Goal: Task Accomplishment & Management: Manage account settings

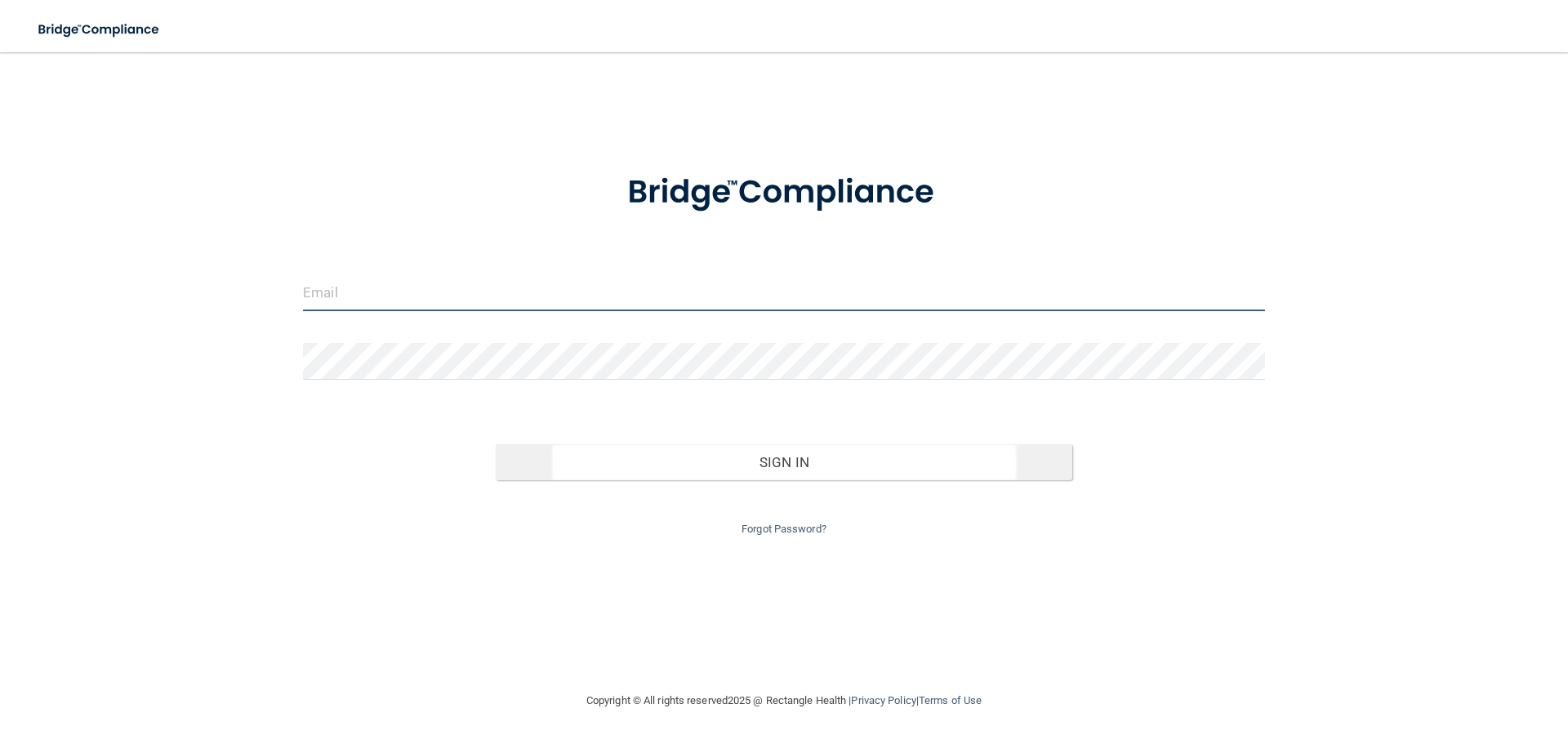
type input "[EMAIL_ADDRESS][DOMAIN_NAME]"
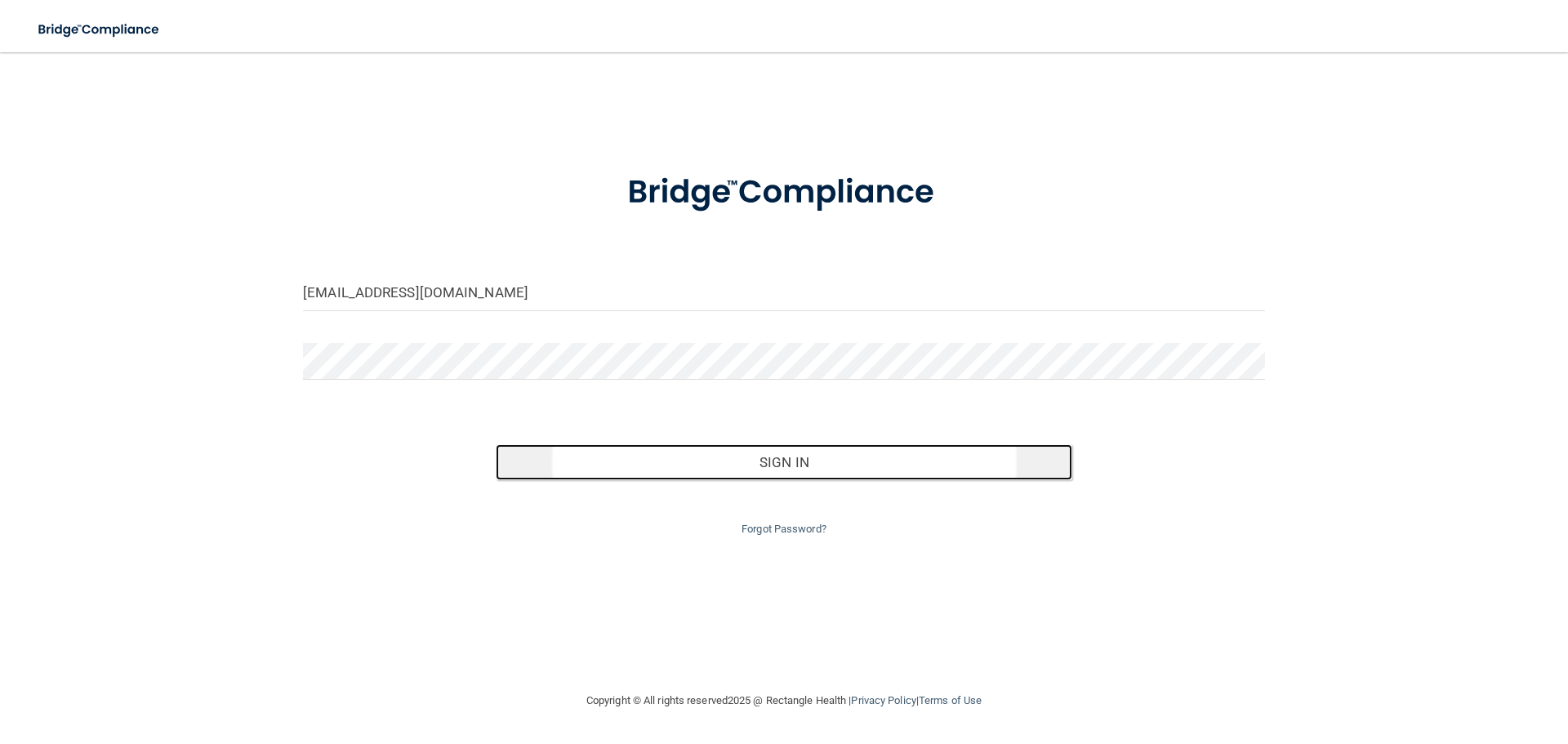
click at [751, 460] on button "Sign In" at bounding box center [784, 462] width 577 height 36
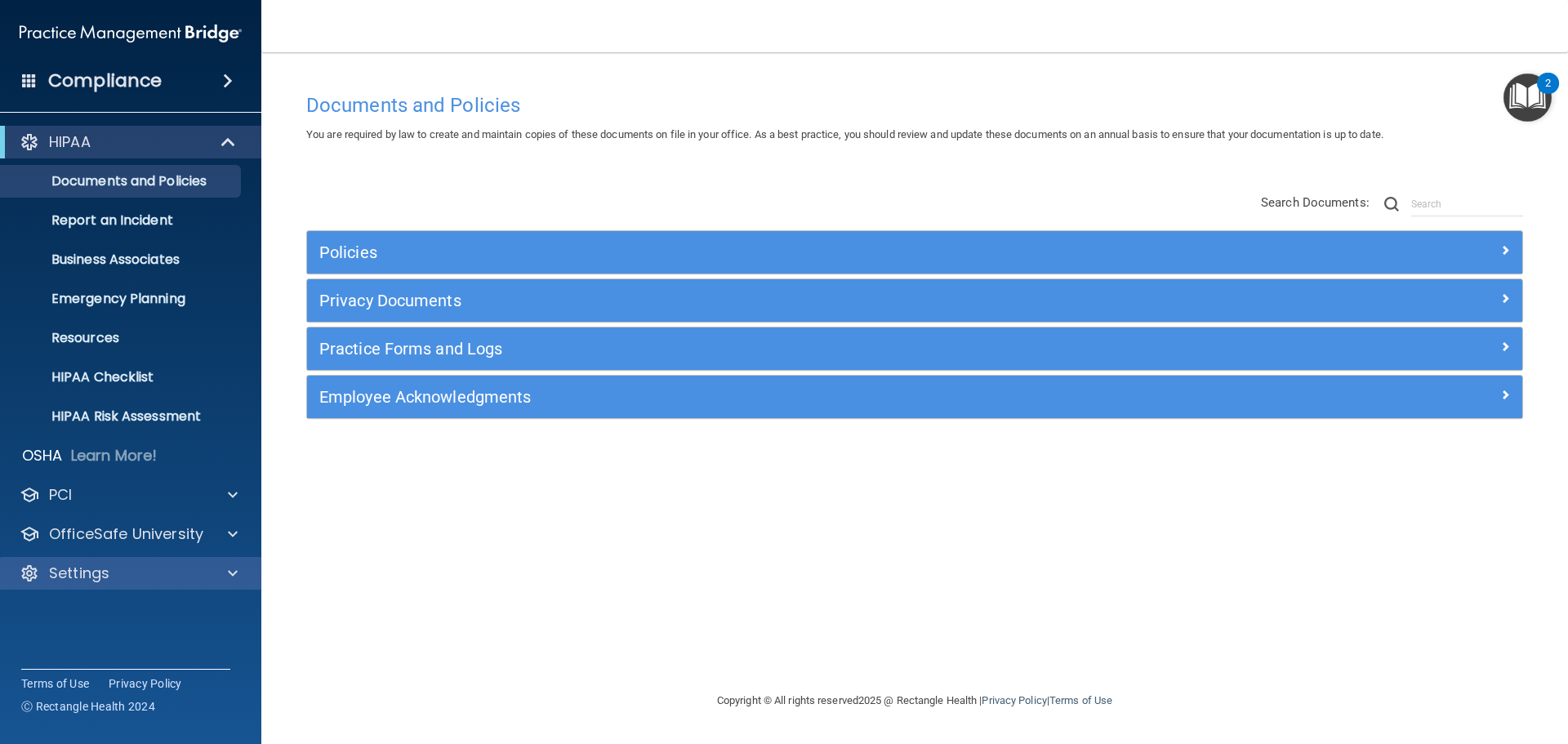
click at [69, 562] on div "Settings" at bounding box center [131, 574] width 262 height 33
click at [67, 571] on p "Settings" at bounding box center [79, 574] width 60 height 19
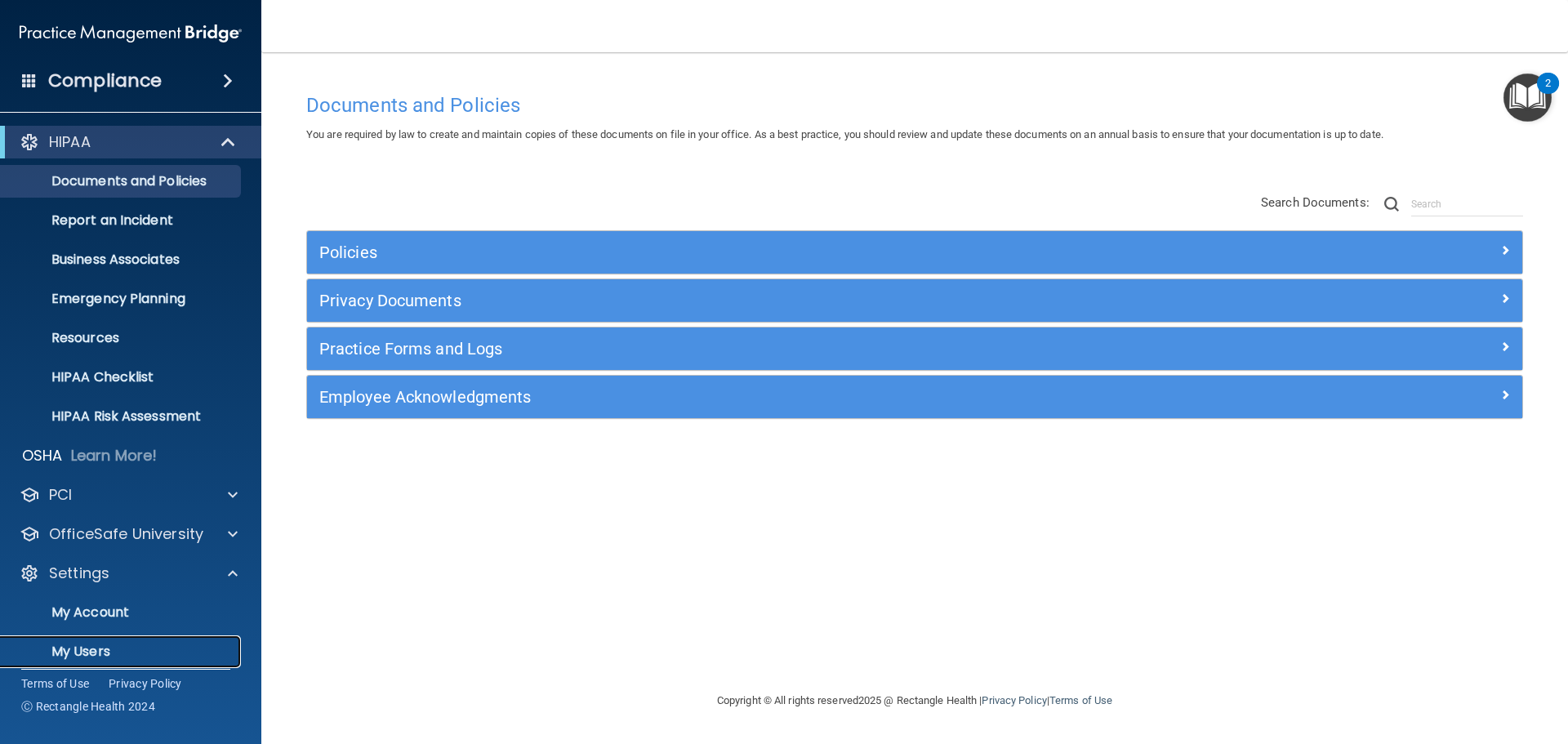
click at [101, 645] on p "My Users" at bounding box center [122, 651] width 223 height 16
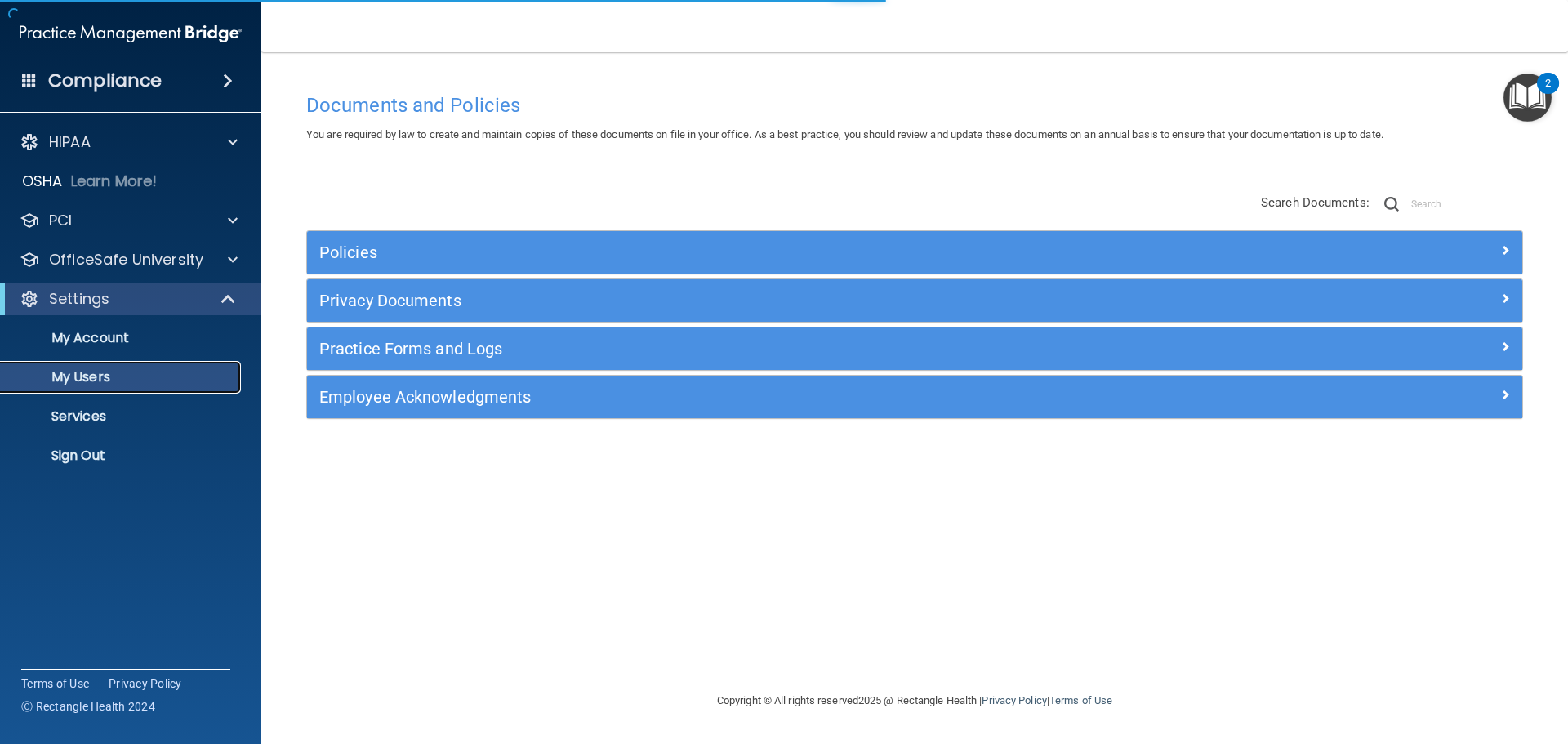
click at [91, 377] on p "My Users" at bounding box center [122, 377] width 223 height 16
select select "20"
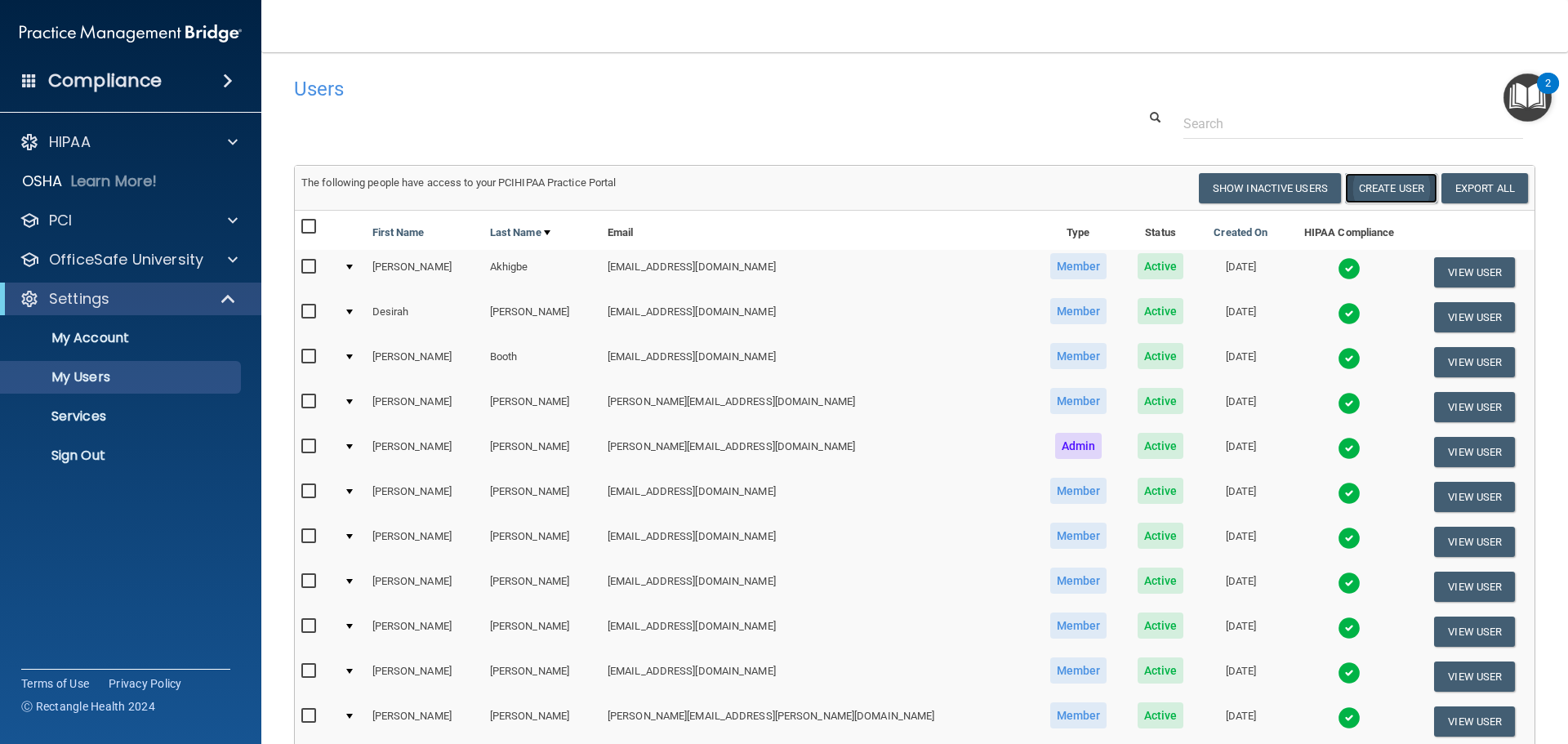
click at [1395, 187] on button "Create User" at bounding box center [1390, 188] width 92 height 30
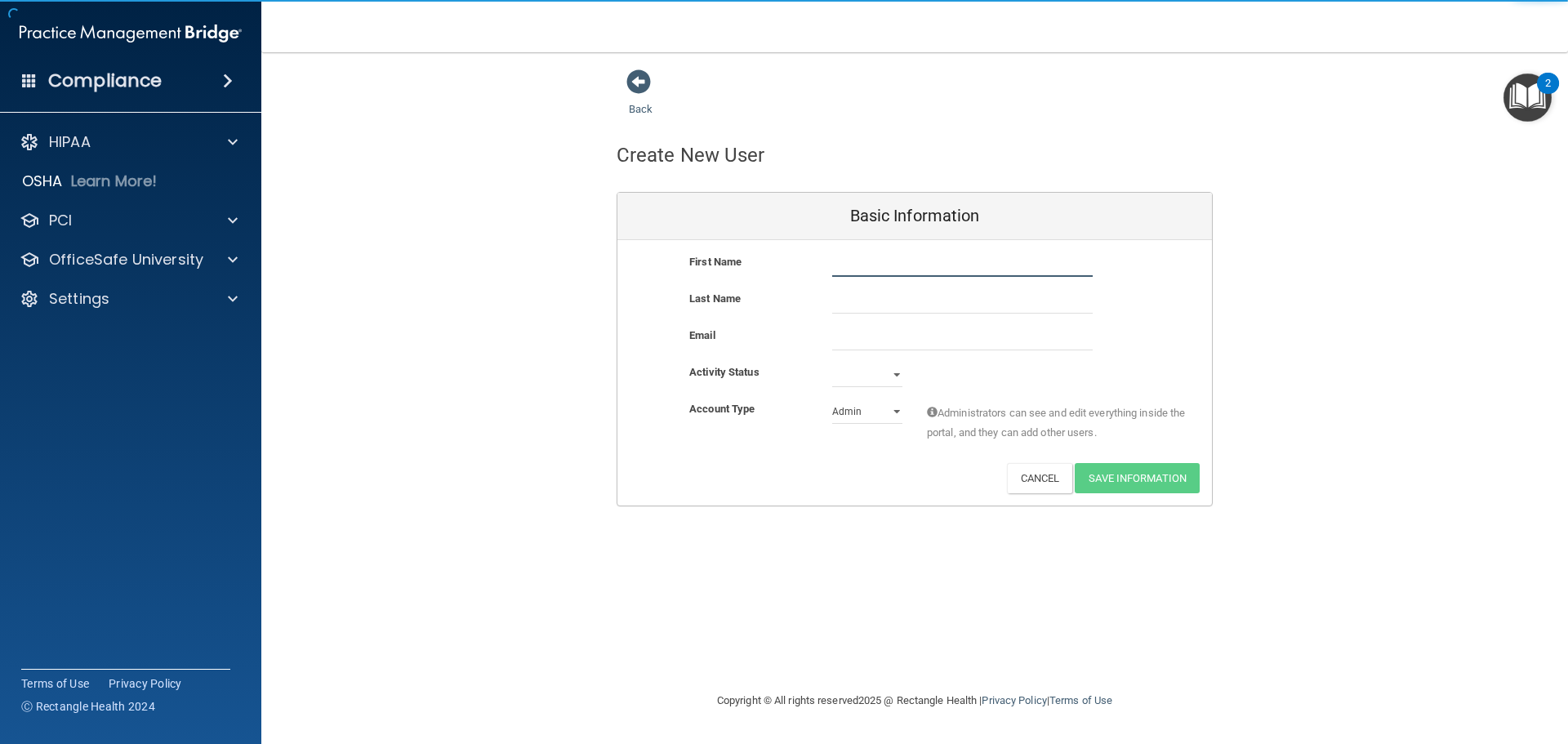
click at [884, 263] on input "text" at bounding box center [962, 264] width 261 height 24
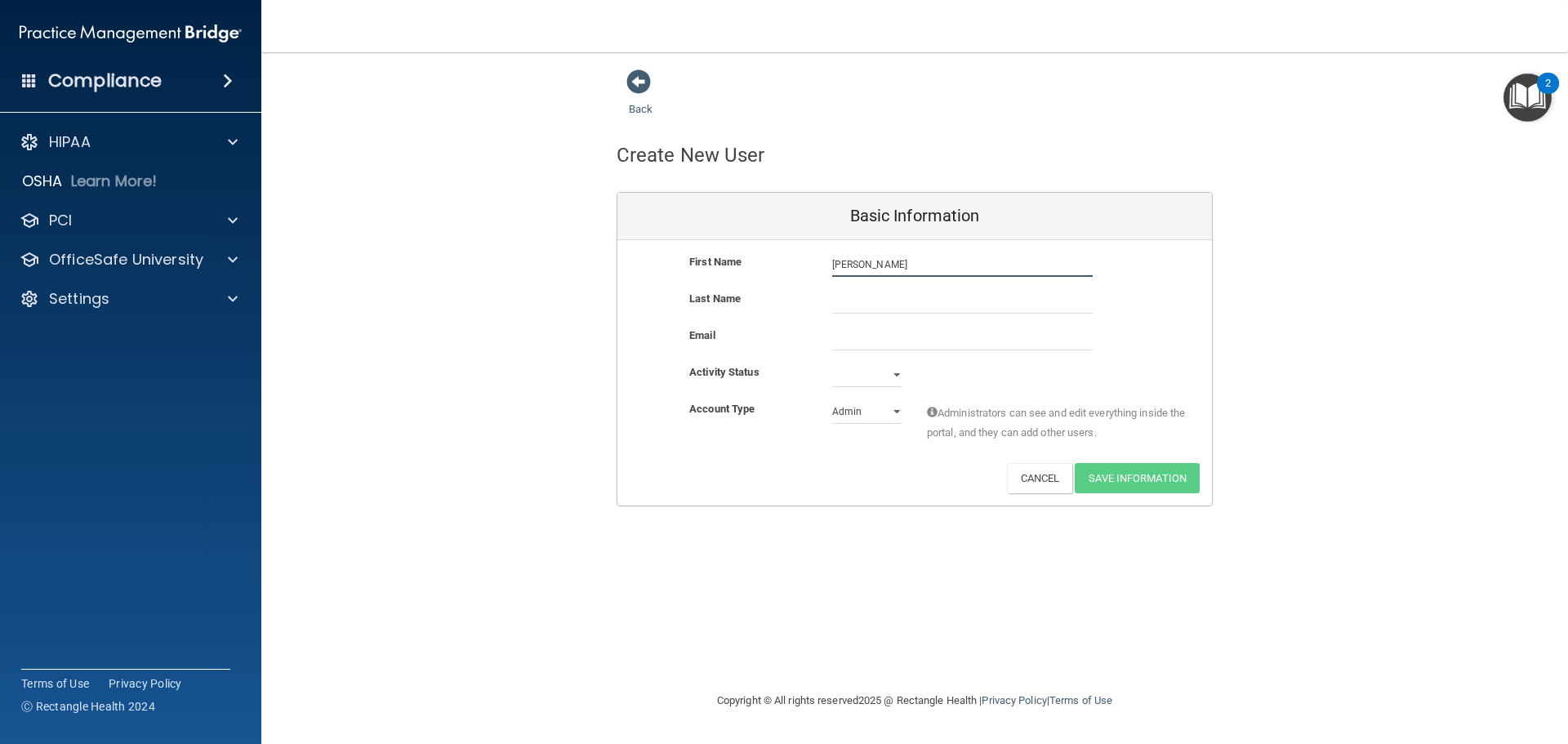
type input "[PERSON_NAME]"
paste input "________________________________________"
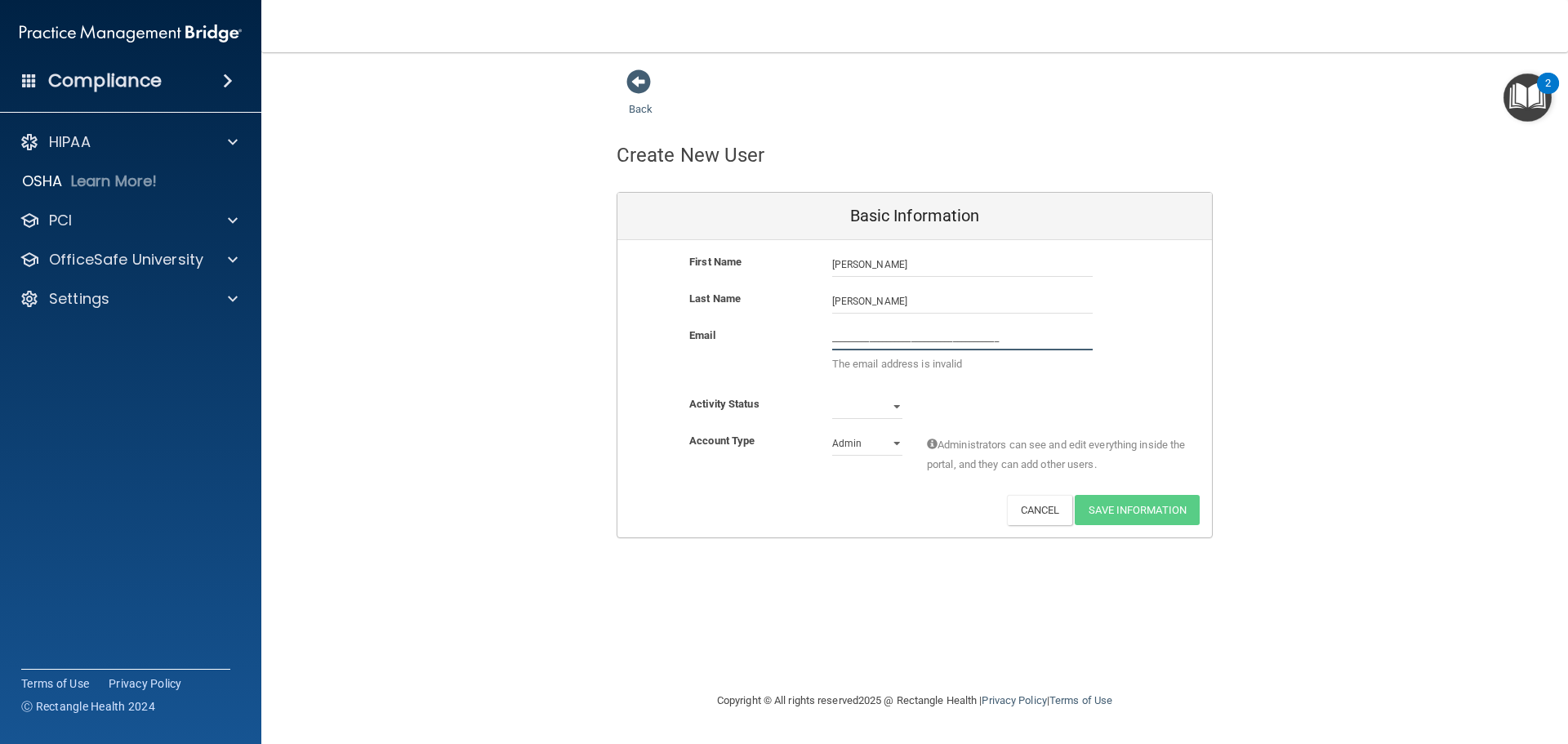
drag, startPoint x: 1017, startPoint y: 334, endPoint x: 815, endPoint y: 340, distance: 202.1
click at [815, 340] on div "Email ________________________________________ The email address is invalid" at bounding box center [914, 354] width 595 height 56
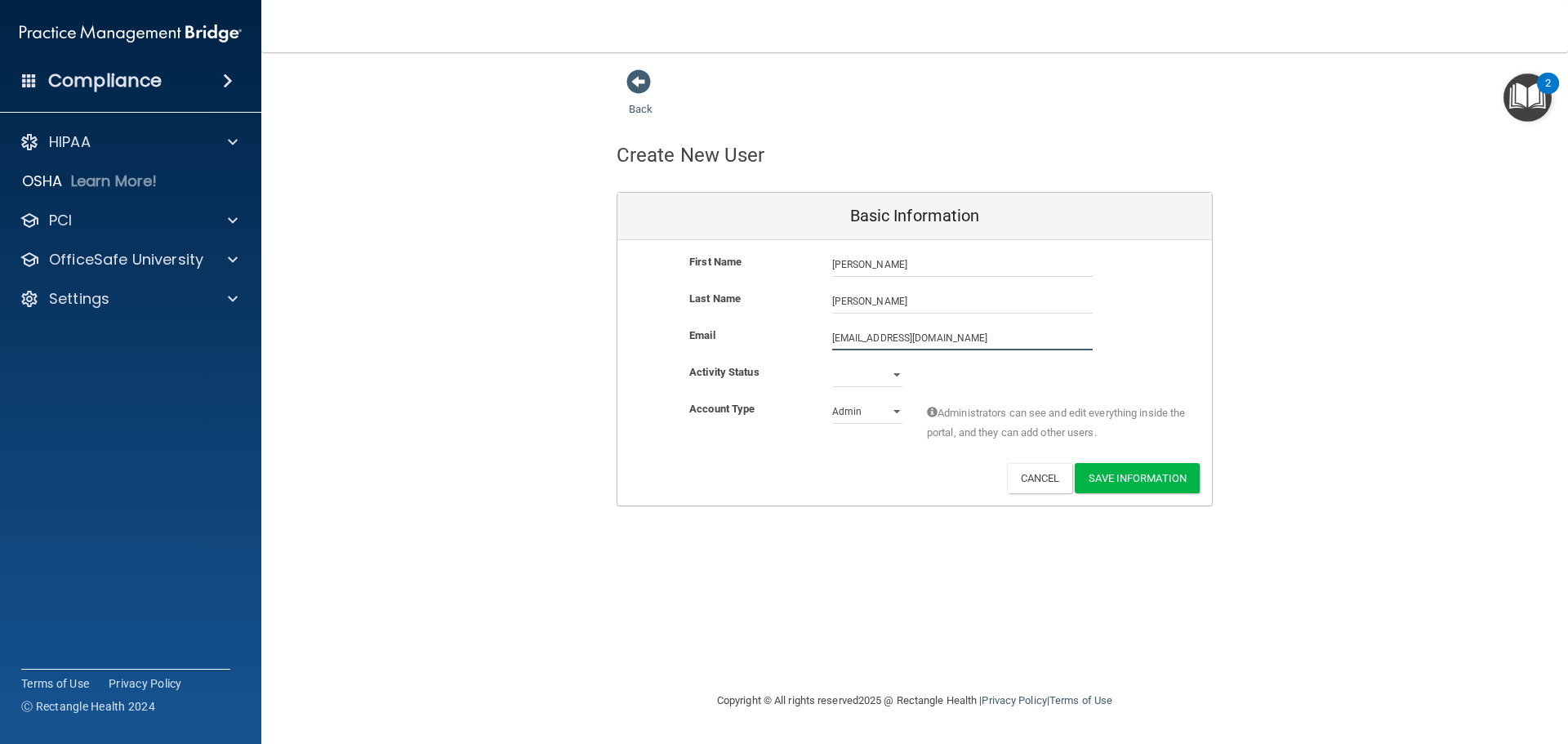
type input "[EMAIL_ADDRESS][DOMAIN_NAME]"
click at [895, 377] on select "Active Inactive" at bounding box center [867, 378] width 71 height 24
select select "active"
click at [832, 362] on select "Active Inactive" at bounding box center [867, 374] width 71 height 24
click at [895, 409] on select "Admin Member" at bounding box center [867, 411] width 71 height 24
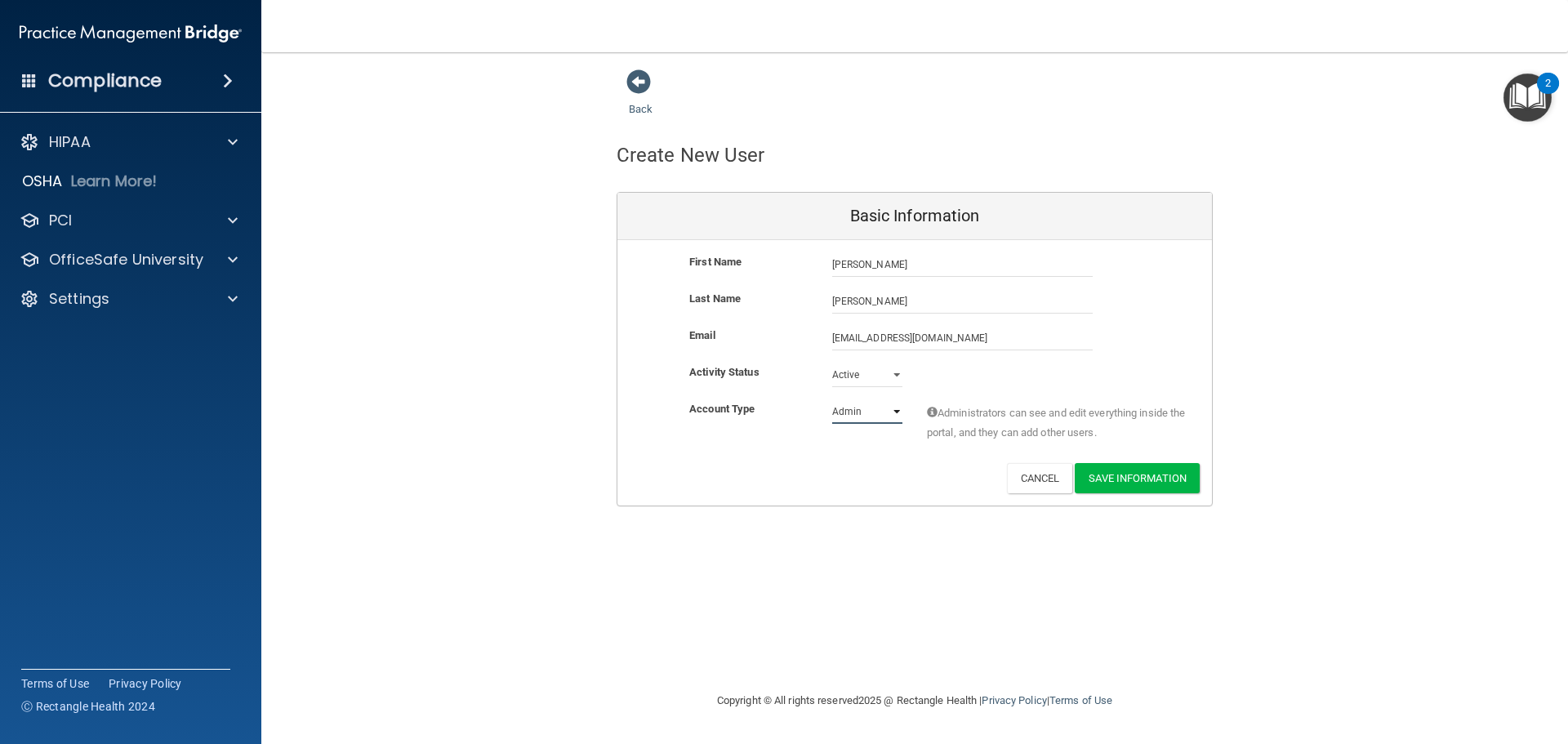
select select "practice_member"
click at [832, 399] on select "Admin Member" at bounding box center [867, 411] width 71 height 24
click at [1135, 476] on button "Save Information" at bounding box center [1136, 478] width 125 height 30
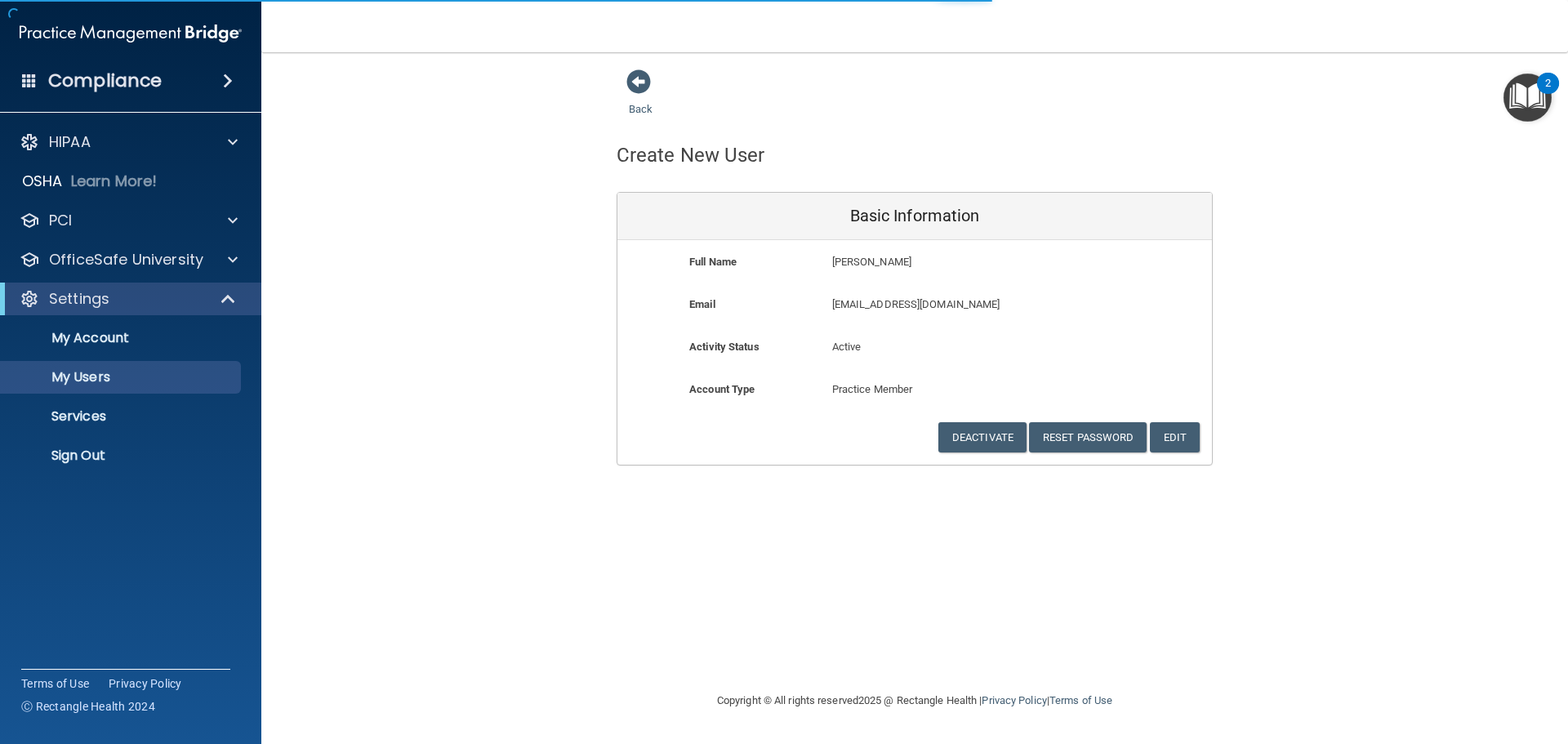
select select "20"
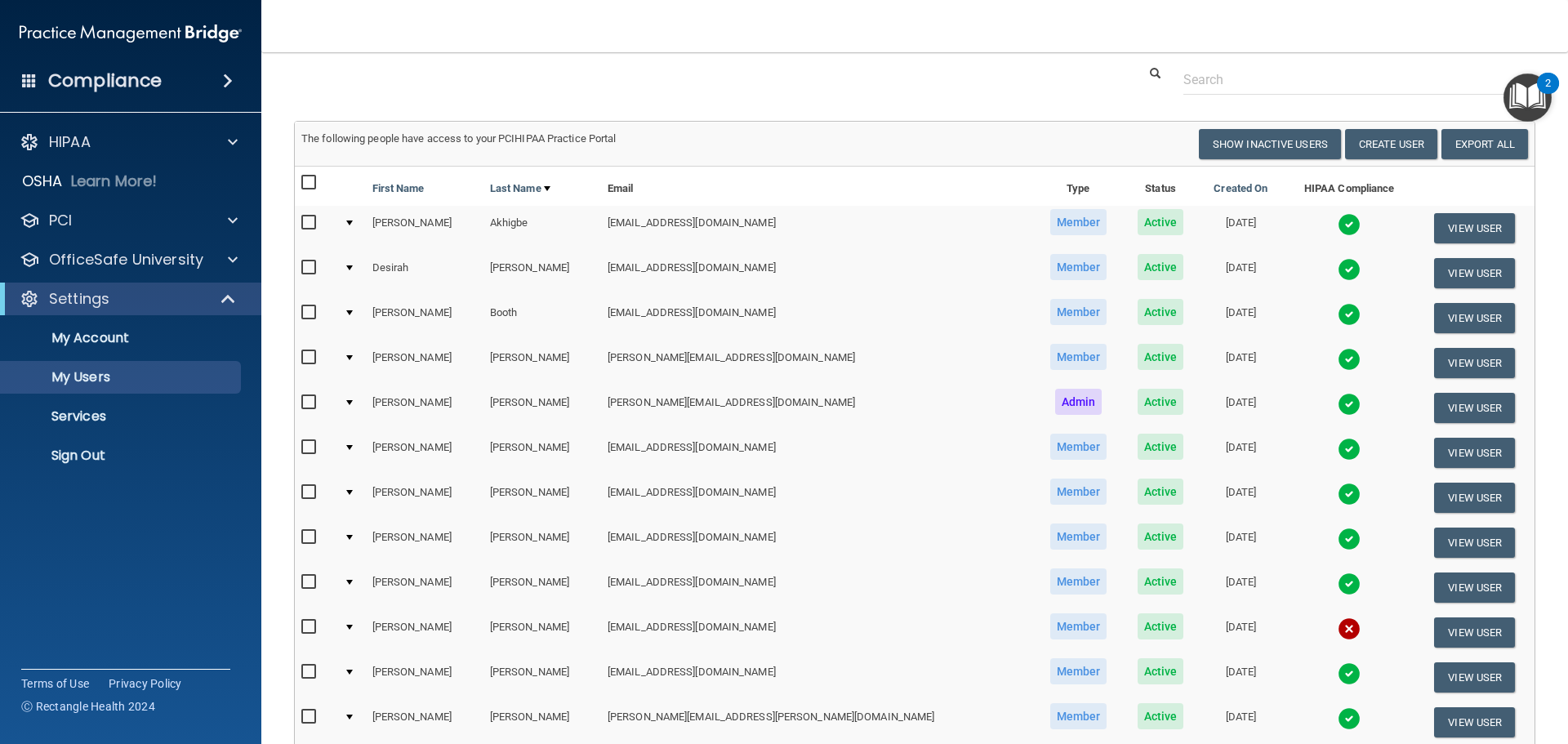
scroll to position [245, 0]
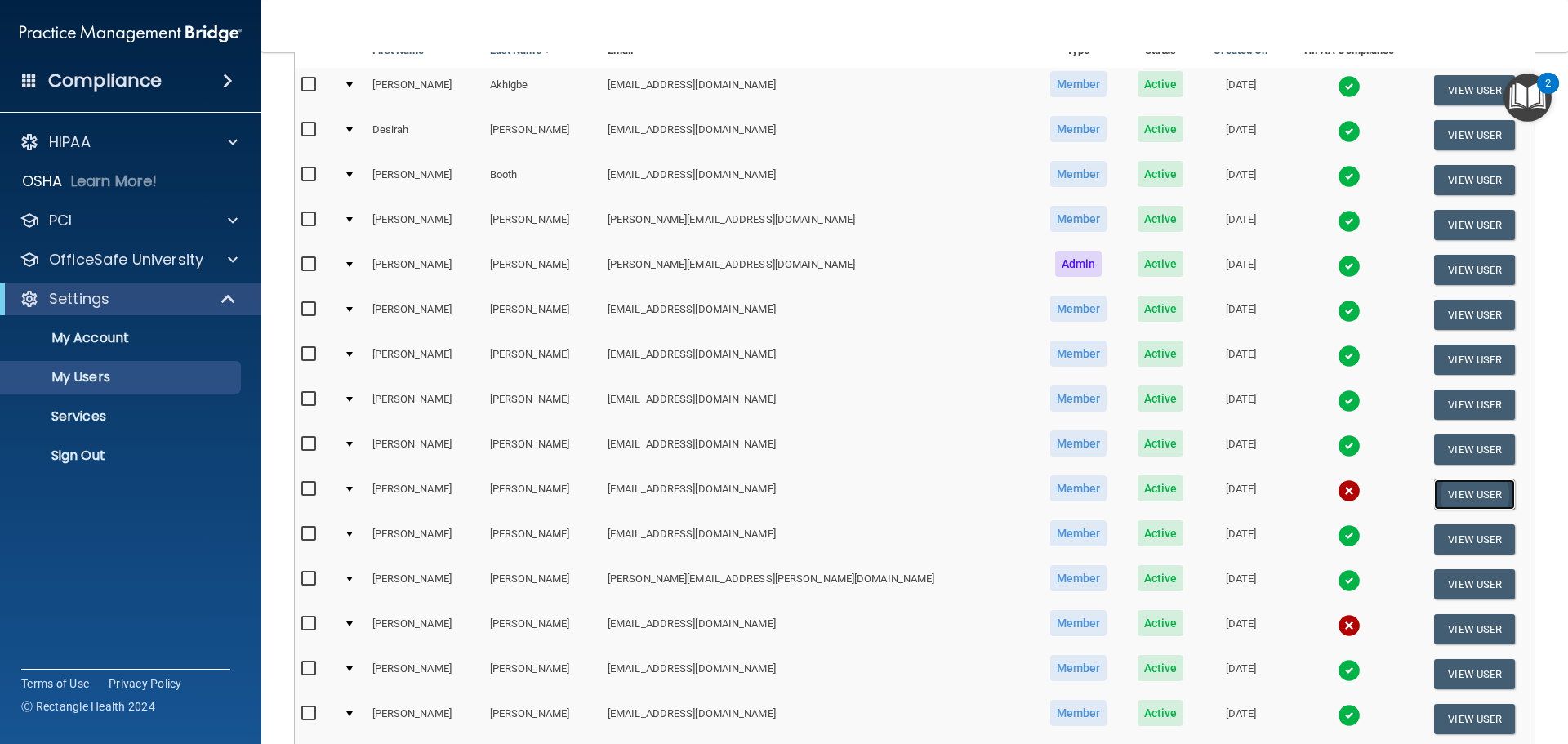
click at [1446, 492] on button "View User" at bounding box center [1473, 494] width 80 height 30
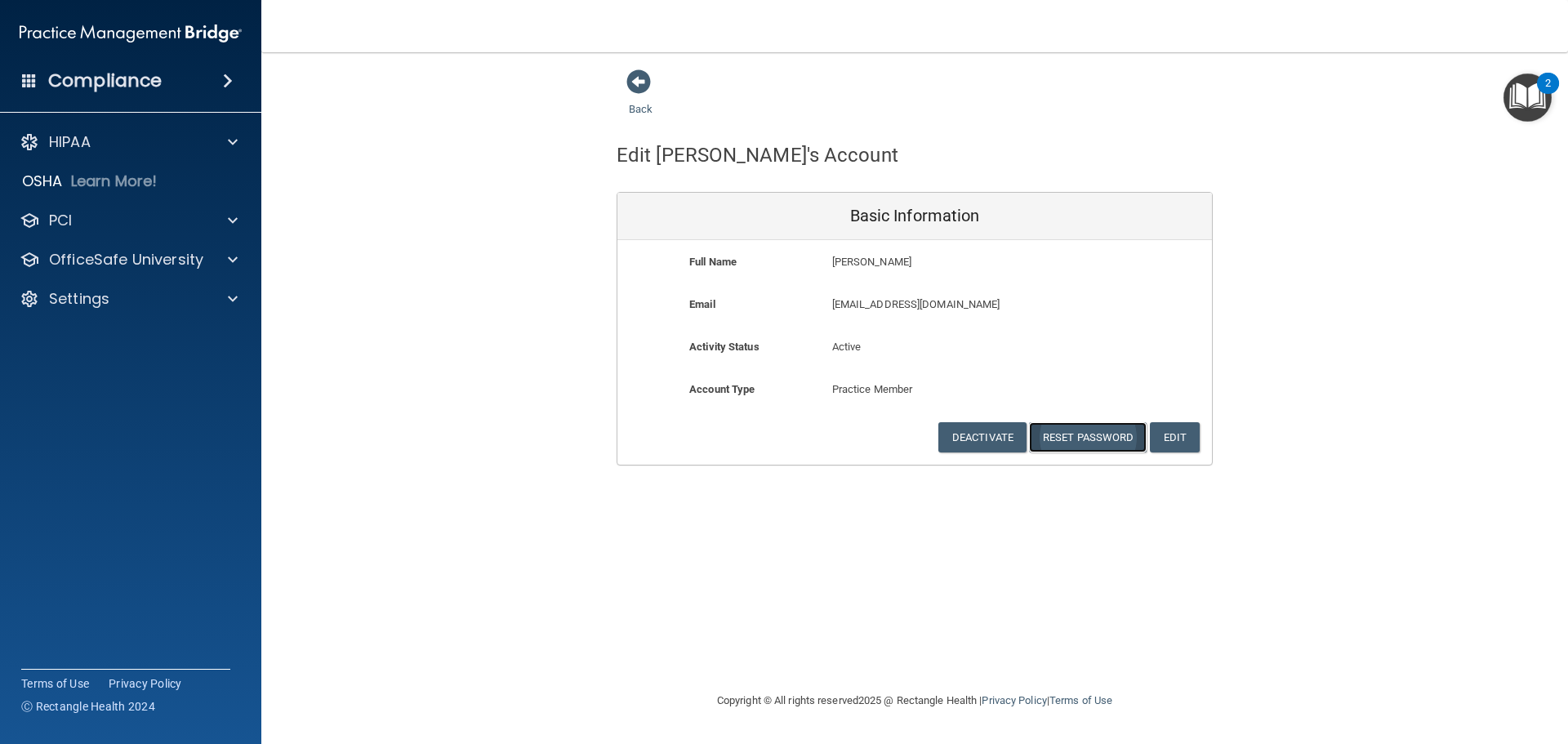
click at [1091, 434] on button "Reset Password" at bounding box center [1087, 437] width 117 height 30
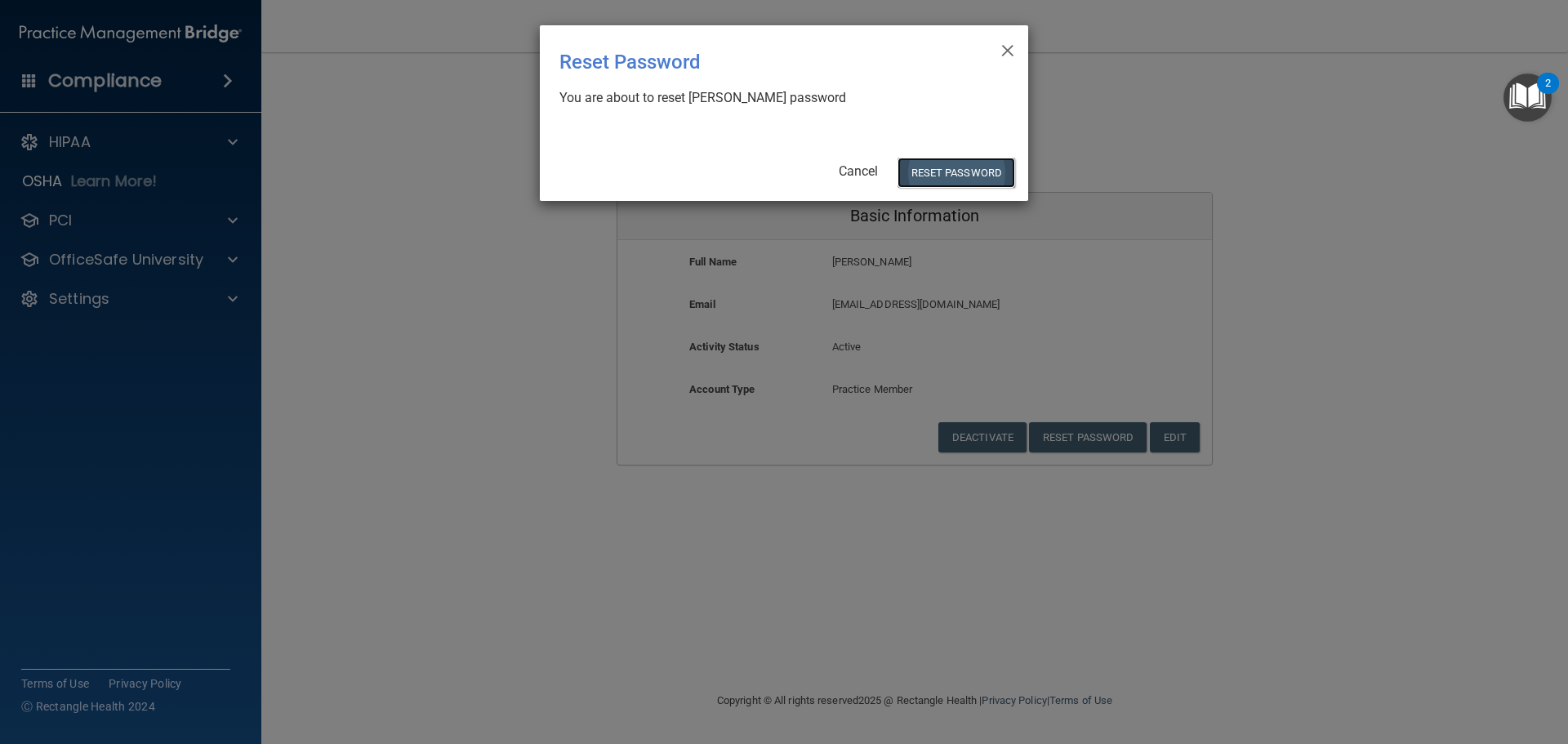
click at [930, 175] on button "Reset Password" at bounding box center [955, 172] width 117 height 30
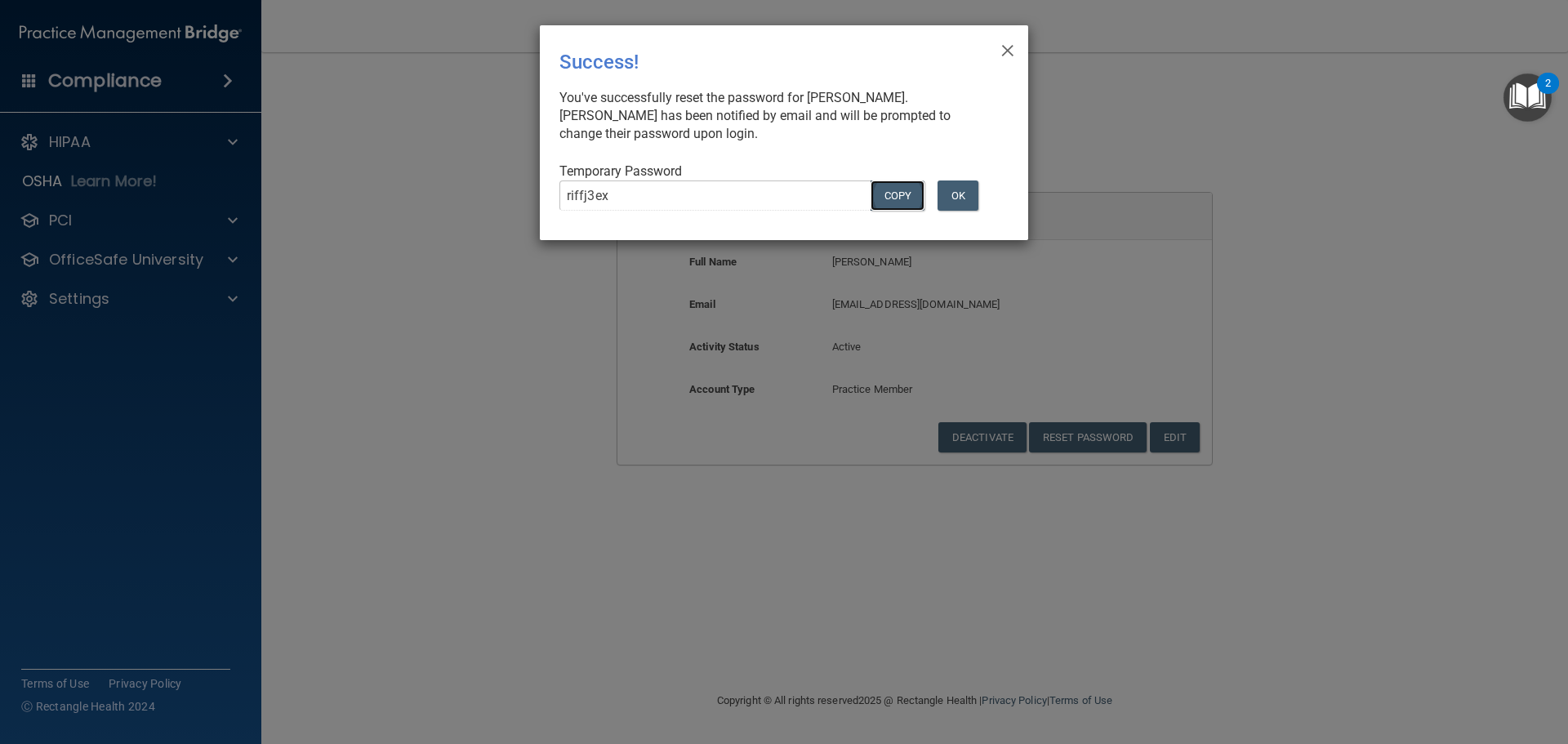
click at [892, 194] on button "COPY" at bounding box center [898, 195] width 54 height 30
click at [965, 194] on button "OK" at bounding box center [958, 195] width 41 height 30
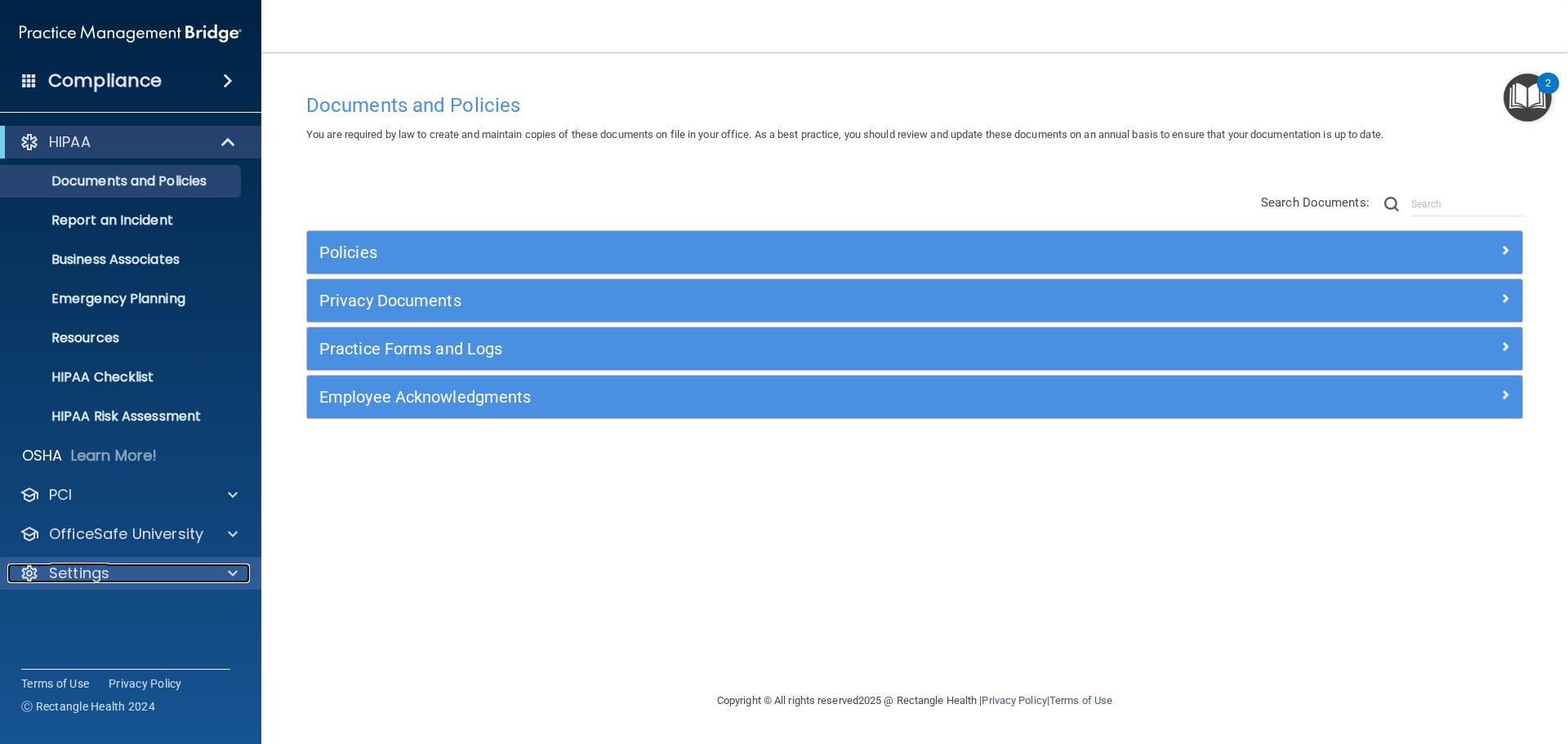
click at [216, 576] on div at bounding box center [231, 574] width 41 height 19
